Goal: Transaction & Acquisition: Purchase product/service

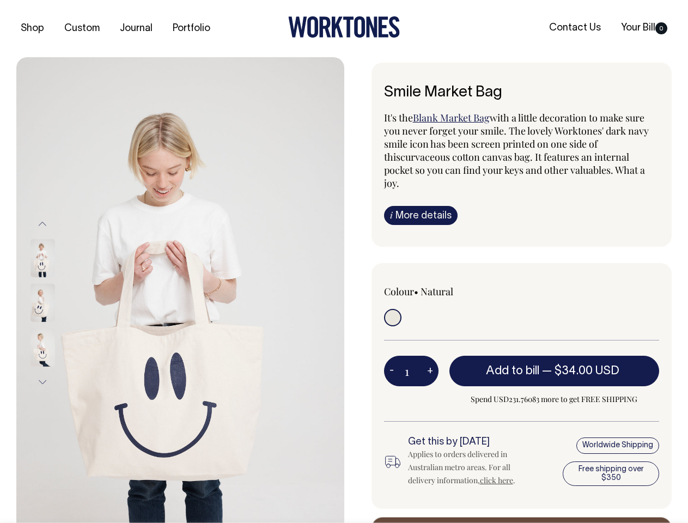
click at [180, 290] on img at bounding box center [180, 302] width 328 height 491
click at [57, 302] on div at bounding box center [57, 303] width 54 height 45
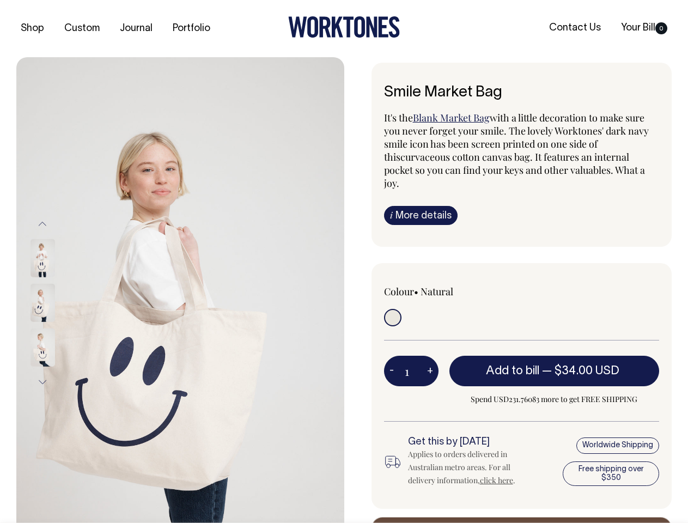
click at [42, 223] on button "Previous" at bounding box center [42, 223] width 16 height 25
click at [57, 325] on div at bounding box center [57, 347] width 54 height 45
click at [42, 382] on button "Next" at bounding box center [42, 382] width 16 height 25
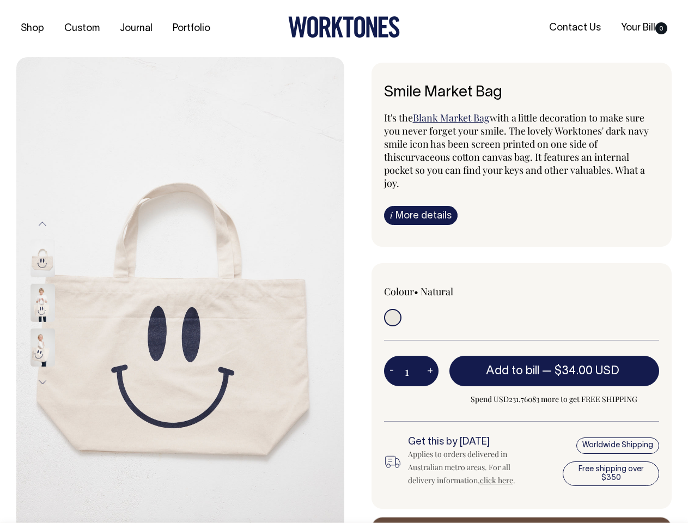
click at [392, 360] on button "-" at bounding box center [391, 371] width 15 height 22
click at [430, 360] on button "+" at bounding box center [430, 371] width 17 height 22
type input "2"
click at [555, 366] on span "— $34.00 USD" at bounding box center [582, 371] width 80 height 11
